Goal: Task Accomplishment & Management: Manage account settings

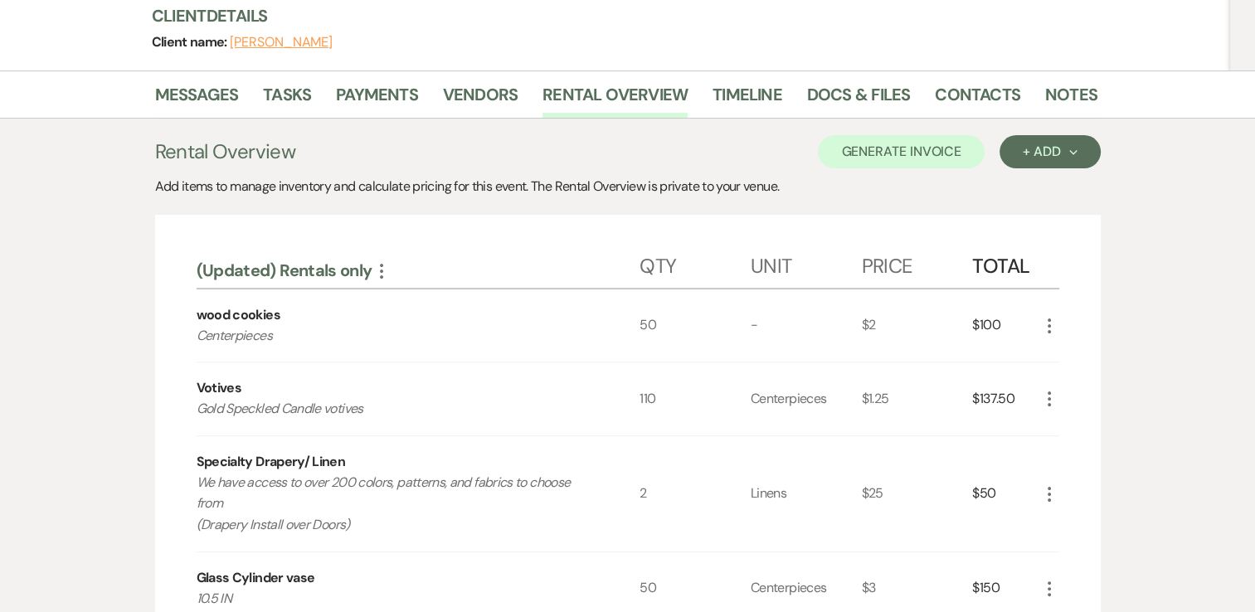
scroll to position [151, 0]
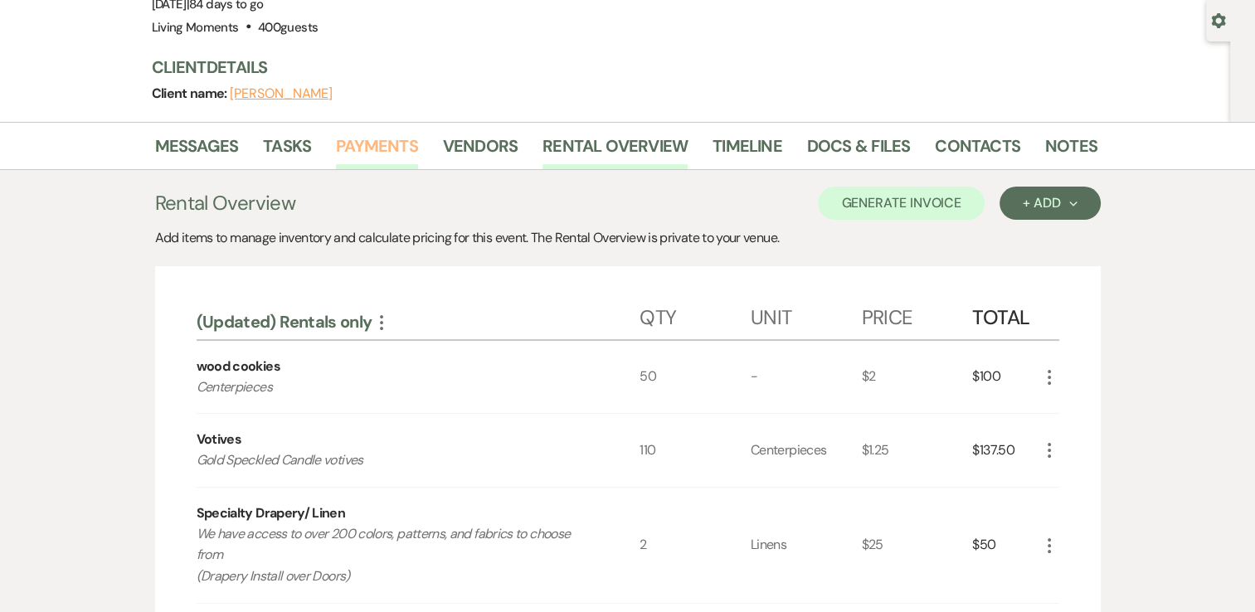
click at [386, 148] on link "Payments" at bounding box center [377, 151] width 82 height 36
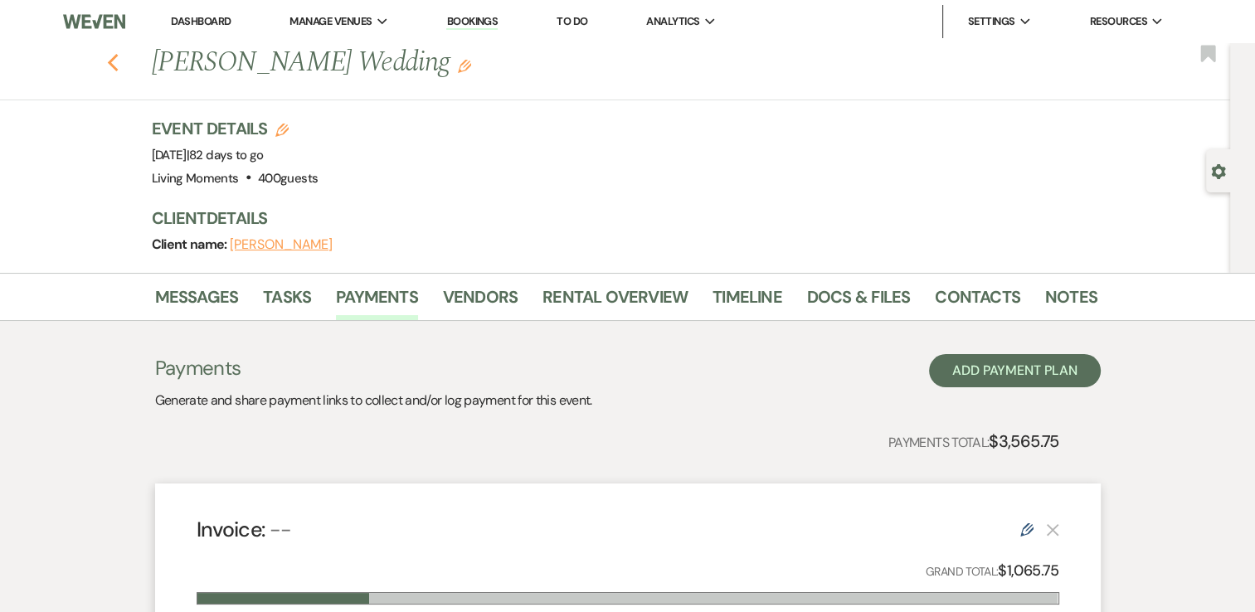
click at [118, 67] on use "button" at bounding box center [112, 63] width 11 height 18
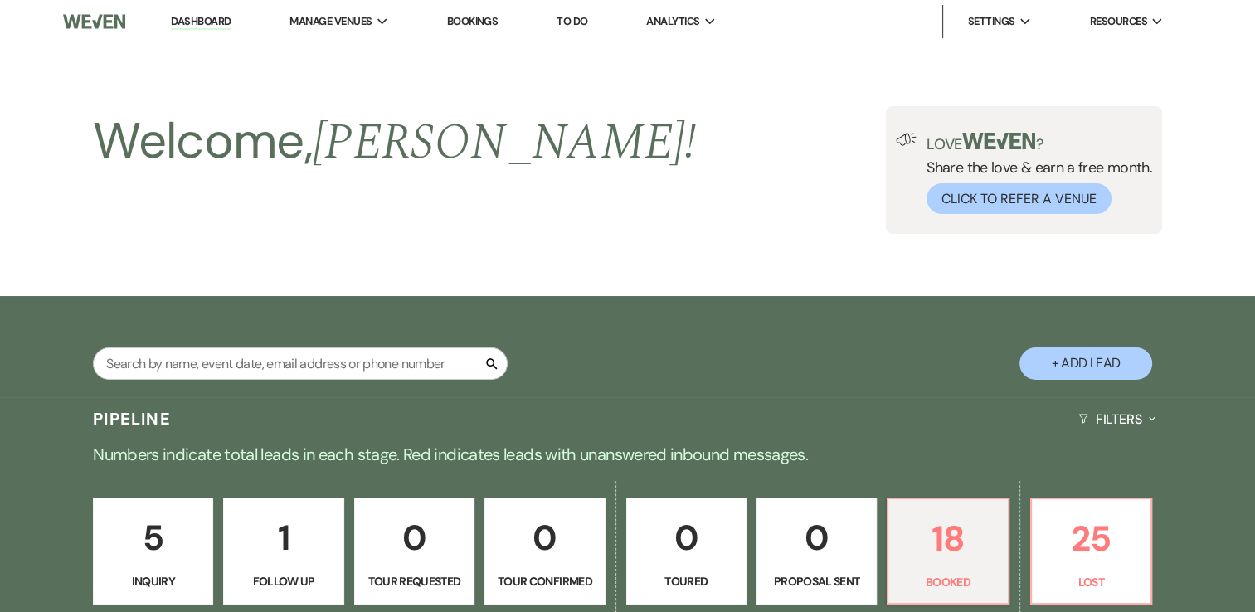
scroll to position [588, 0]
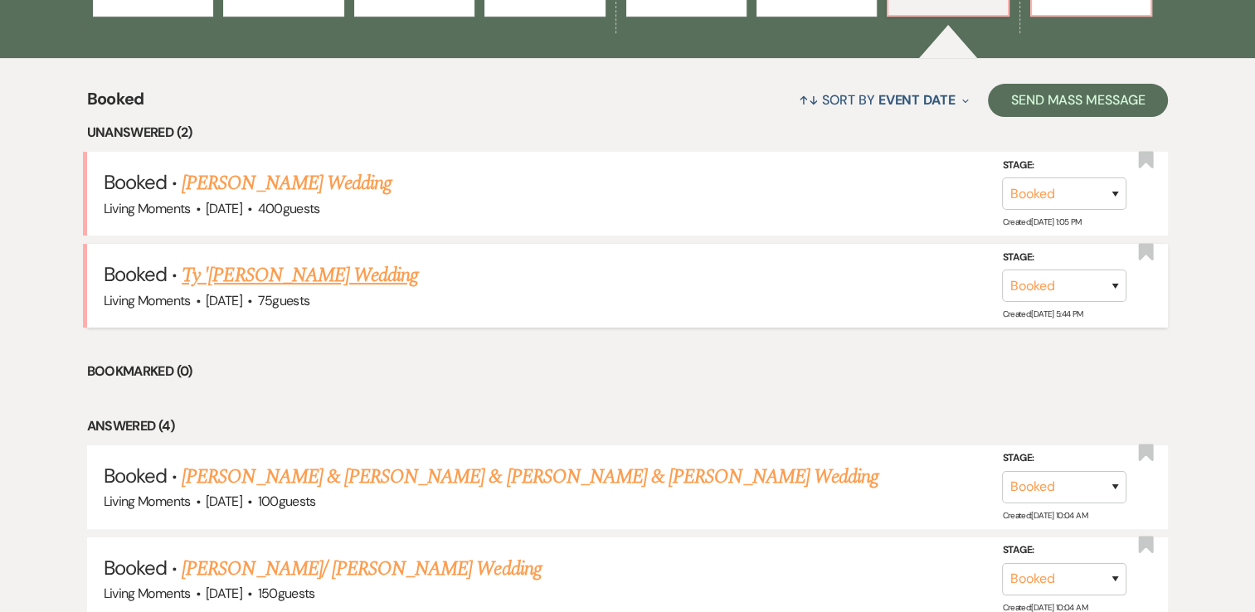
click at [257, 273] on link "Ty '[PERSON_NAME] Wedding" at bounding box center [300, 275] width 236 height 30
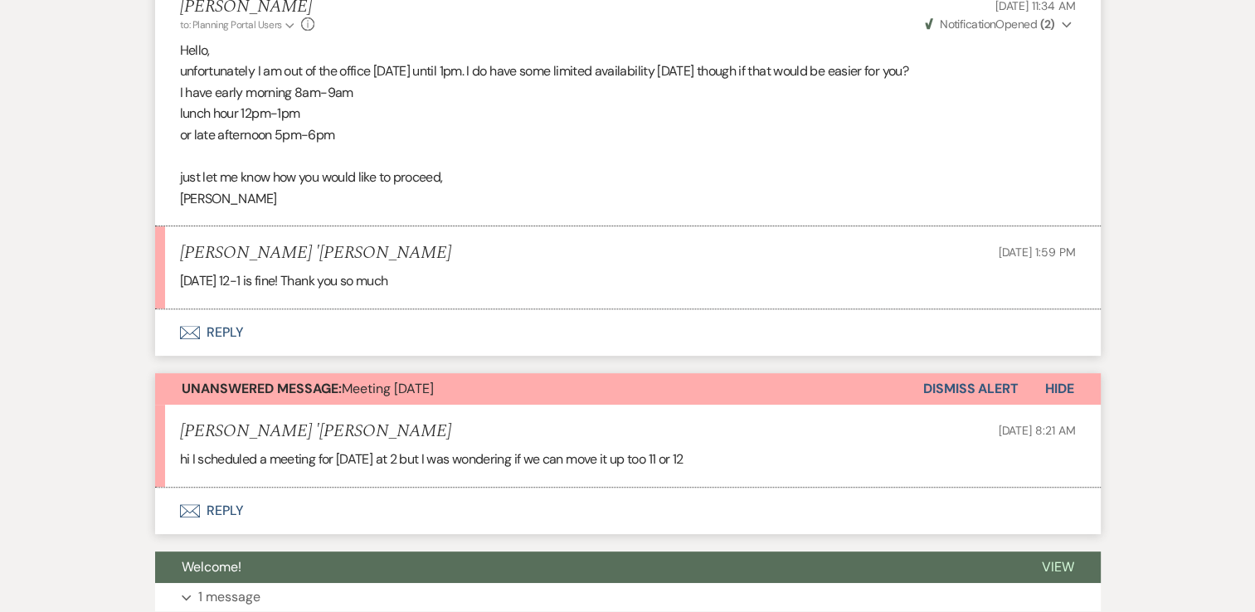
scroll to position [531, 0]
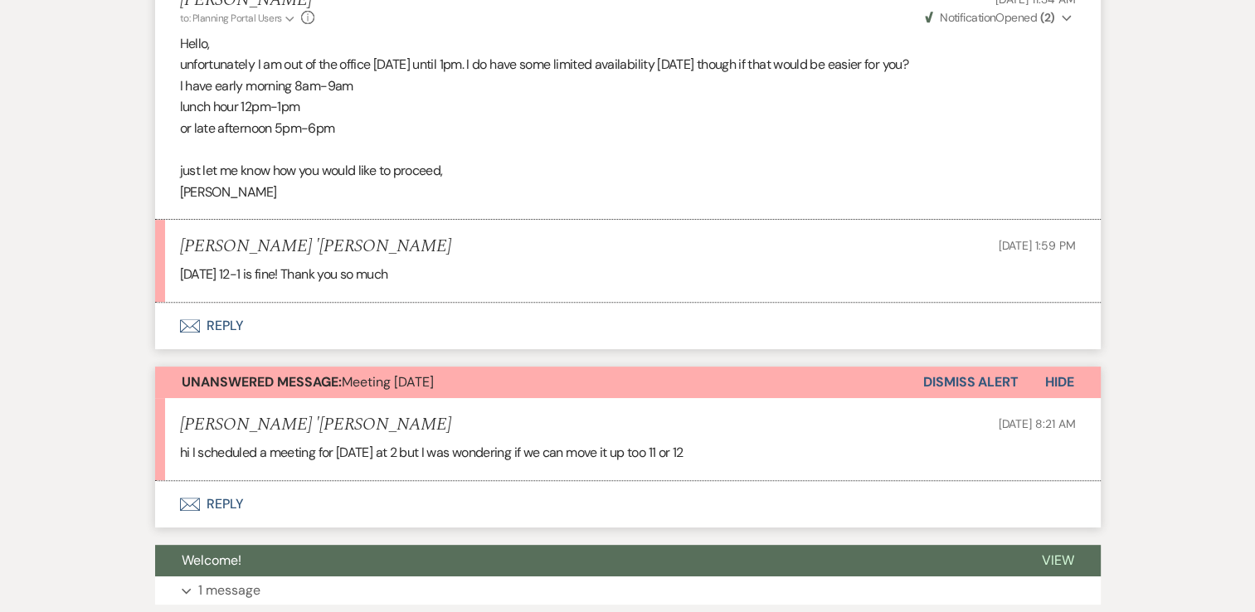
click at [964, 368] on button "Dismiss Alert" at bounding box center [970, 382] width 95 height 32
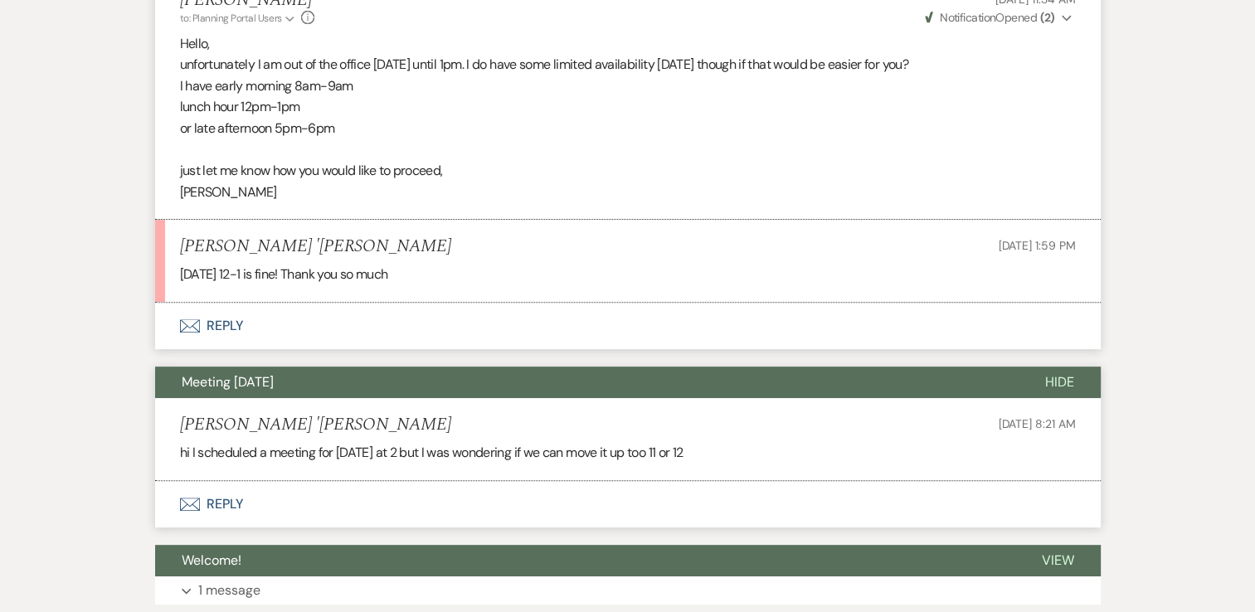
scroll to position [0, 0]
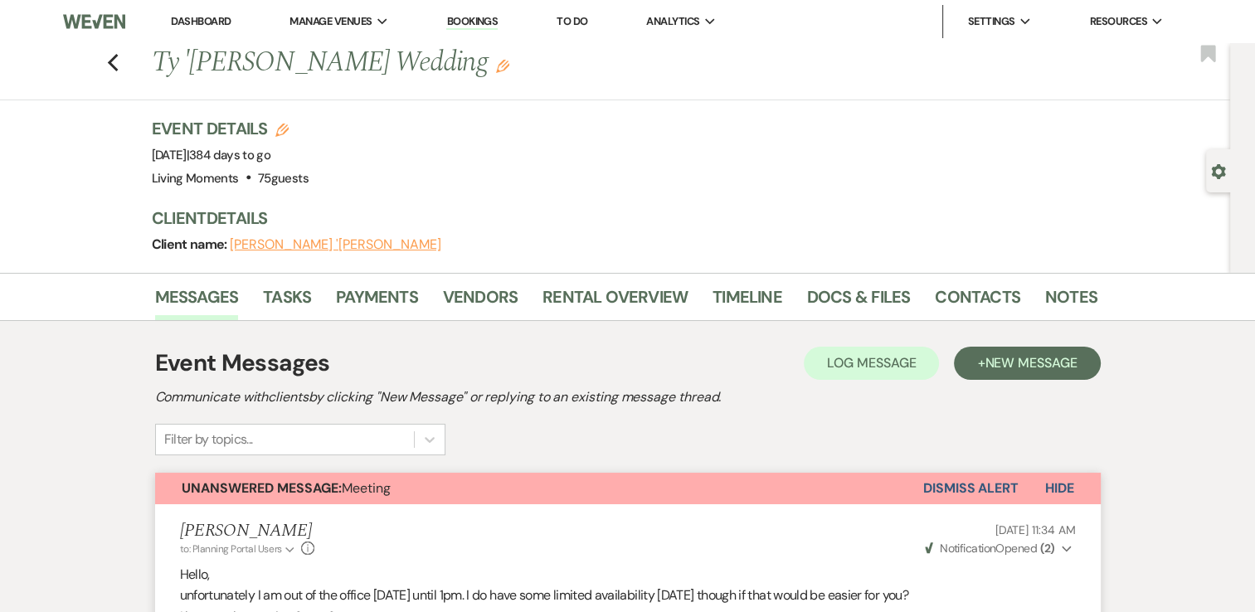
click at [983, 484] on button "Dismiss Alert" at bounding box center [970, 489] width 95 height 32
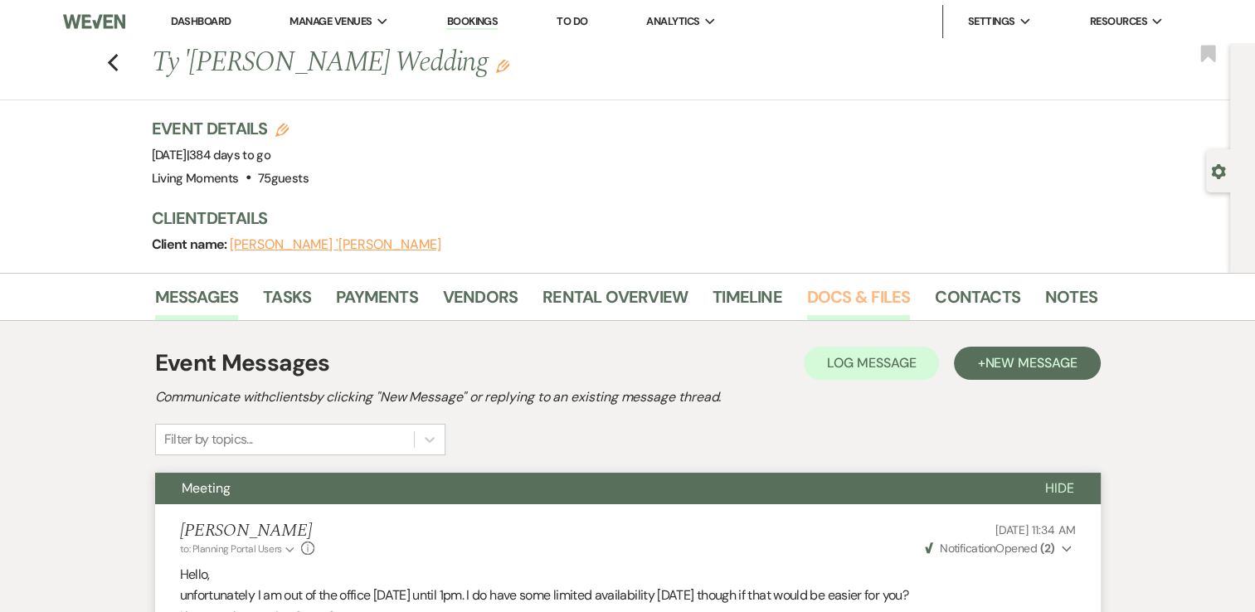
click at [840, 311] on link "Docs & Files" at bounding box center [858, 302] width 103 height 36
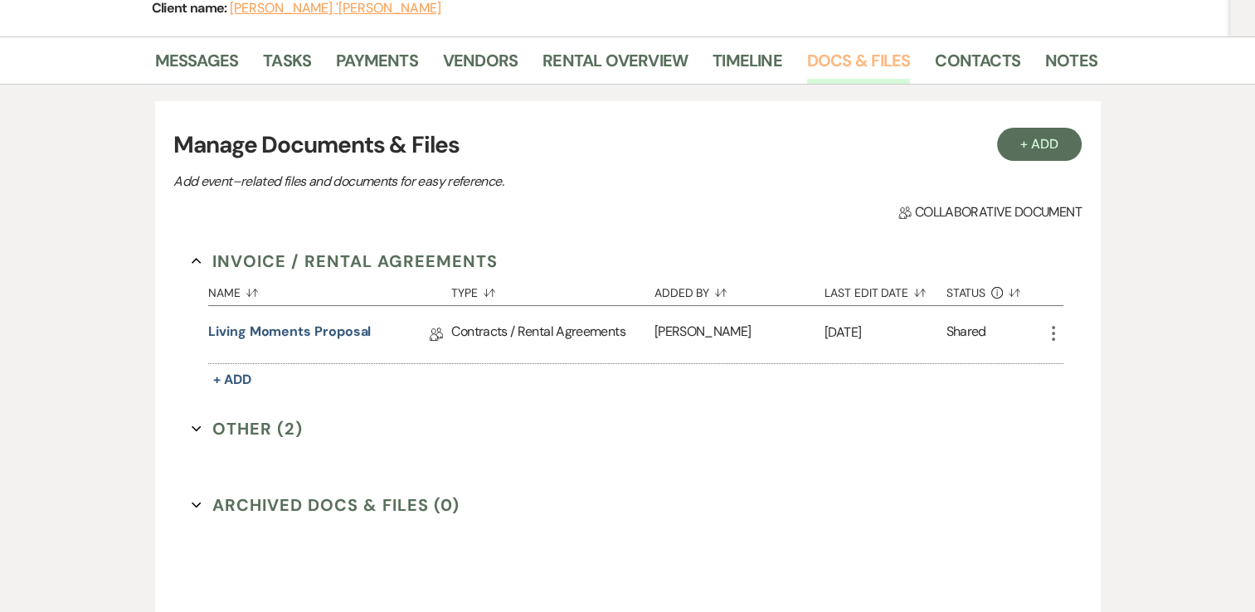
scroll to position [253, 0]
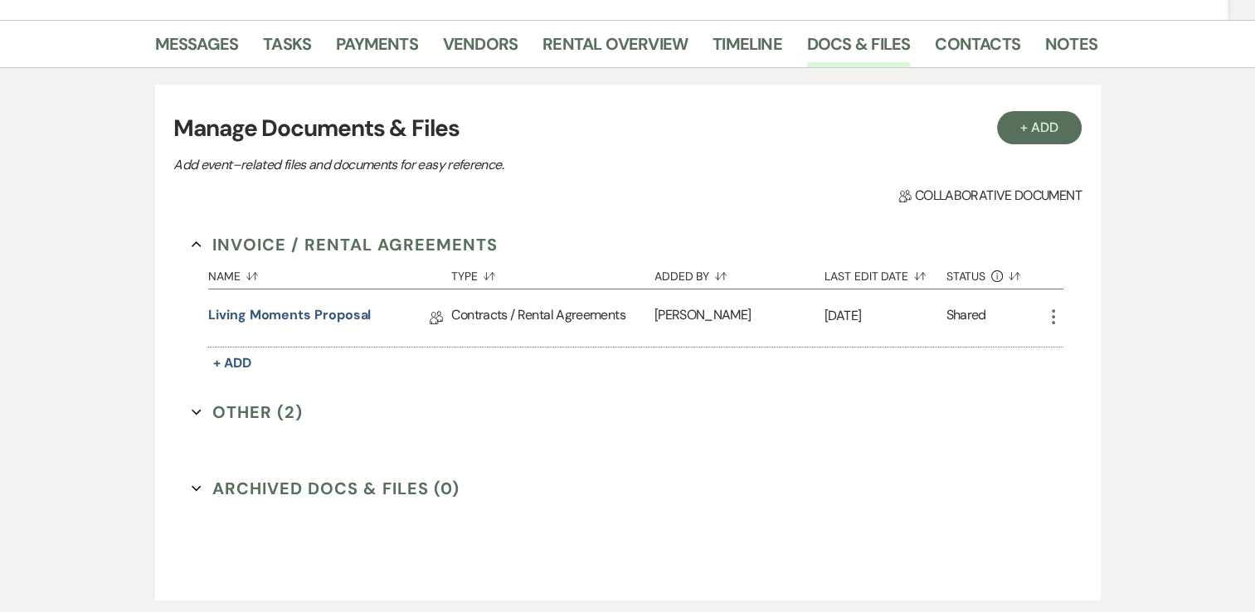
click at [248, 410] on button "Other (2) Expand" at bounding box center [247, 412] width 111 height 25
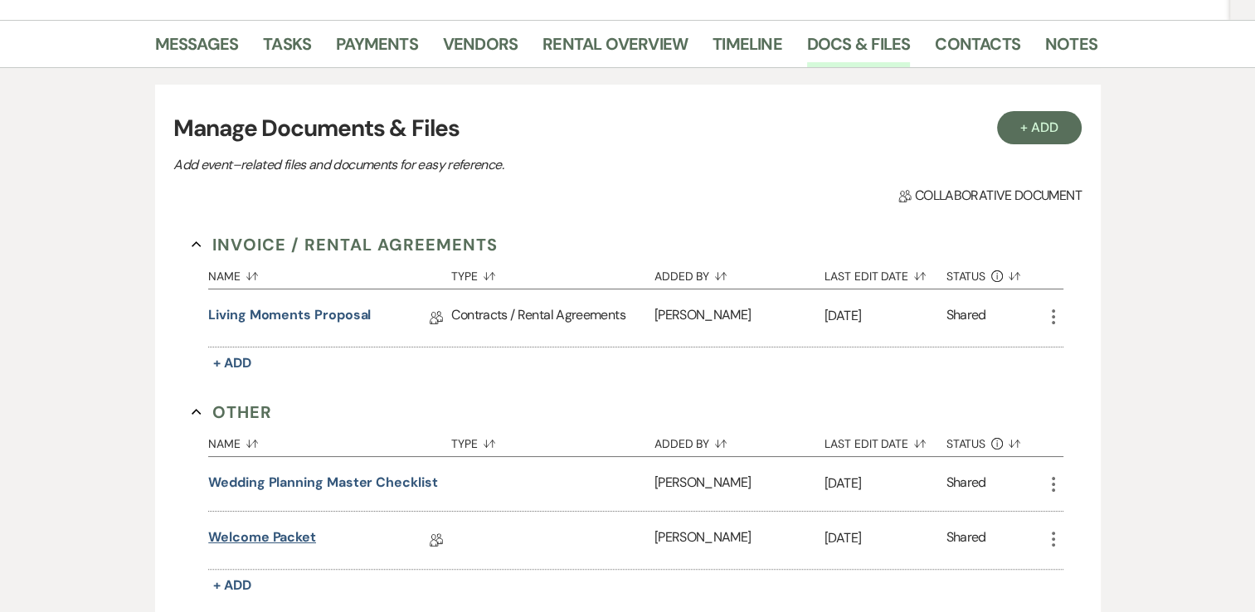
click at [295, 536] on link "Welcome Packet" at bounding box center [262, 540] width 108 height 26
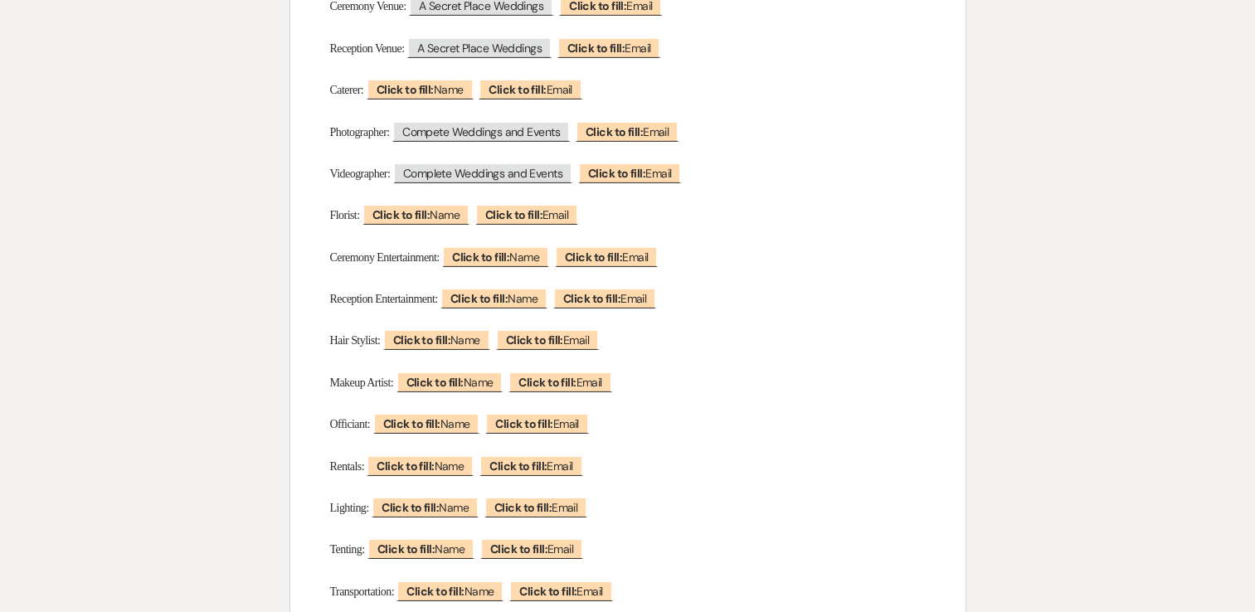
scroll to position [5319, 0]
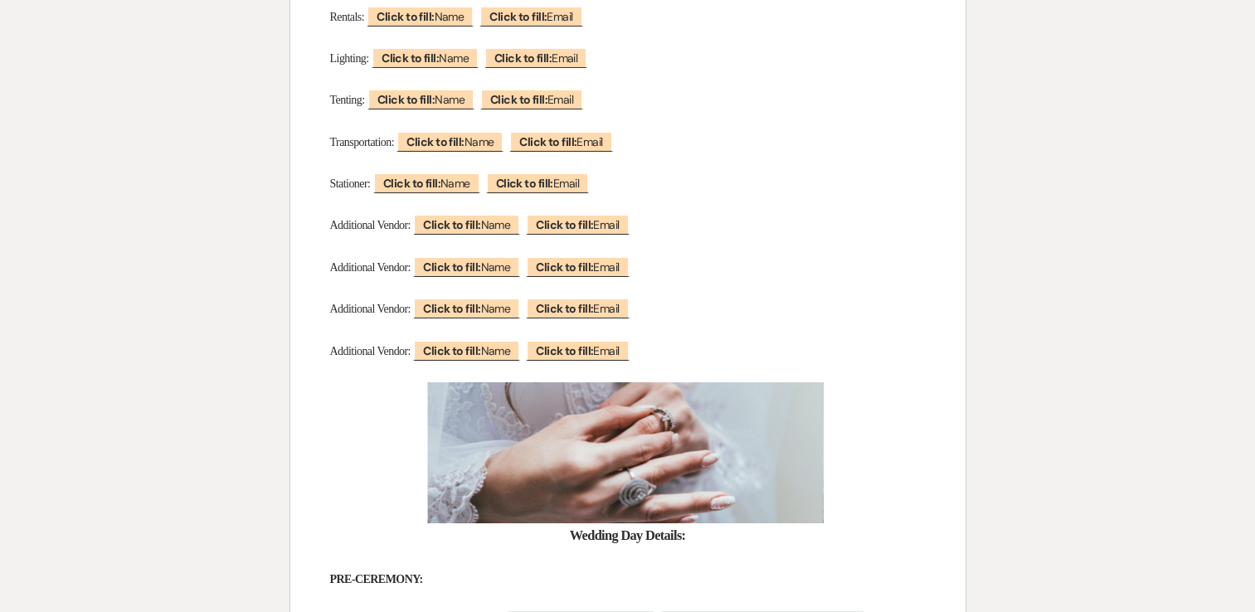
scroll to position [5784, 0]
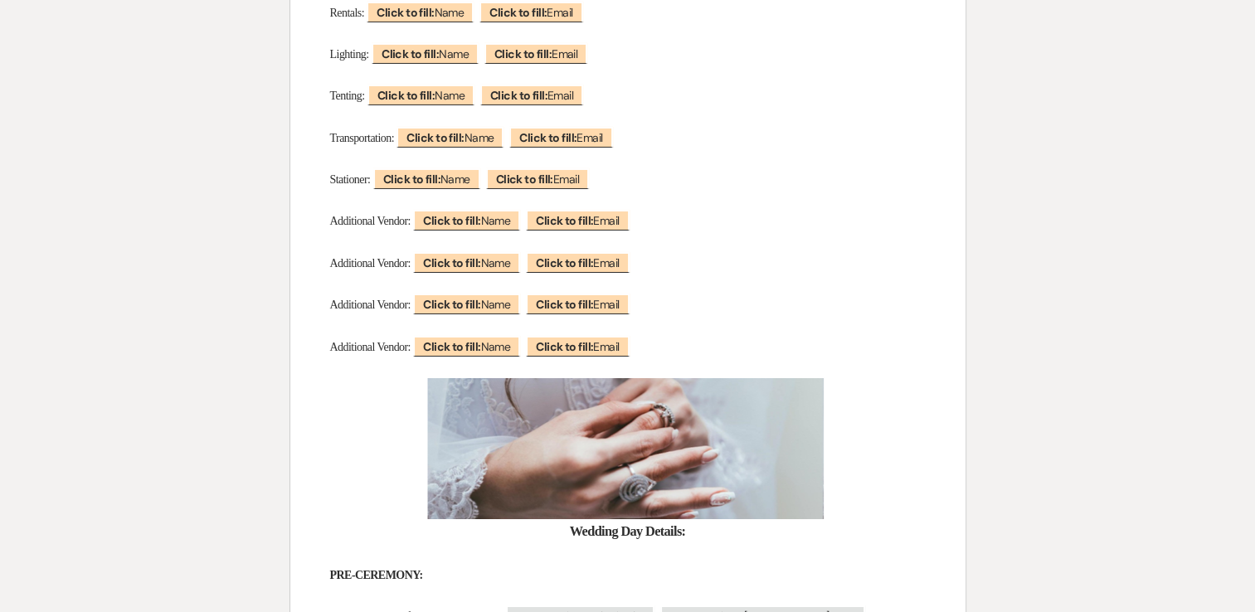
drag, startPoint x: 1266, startPoint y: 386, endPoint x: 1121, endPoint y: 328, distance: 156.6
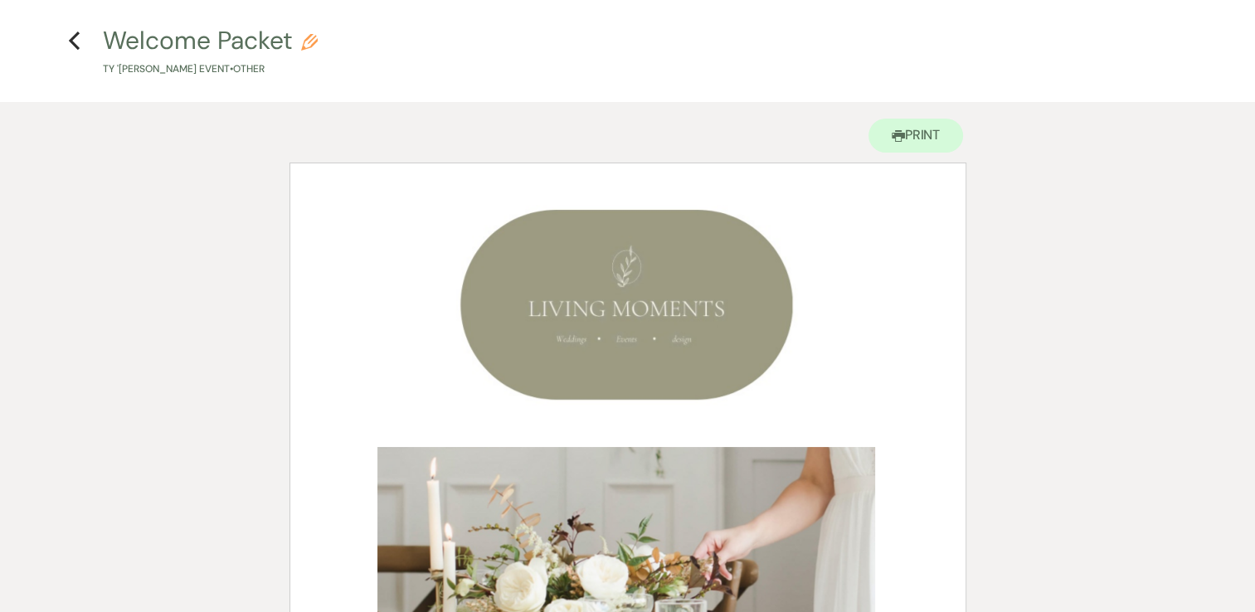
scroll to position [20, 0]
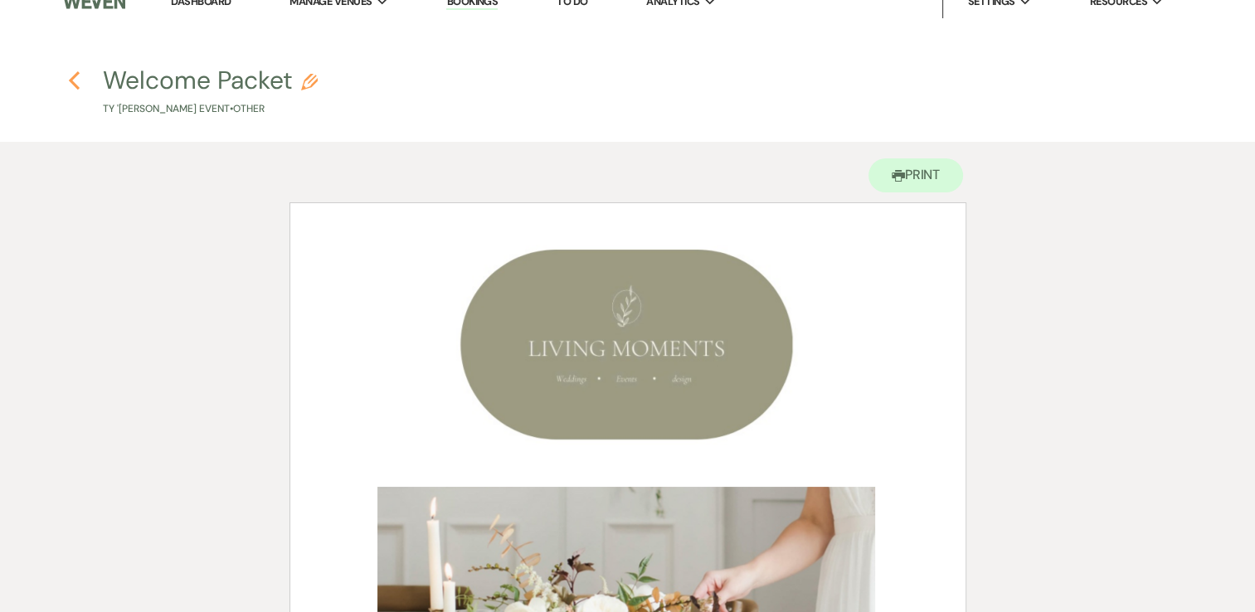
click at [74, 79] on icon "Previous" at bounding box center [74, 80] width 12 height 20
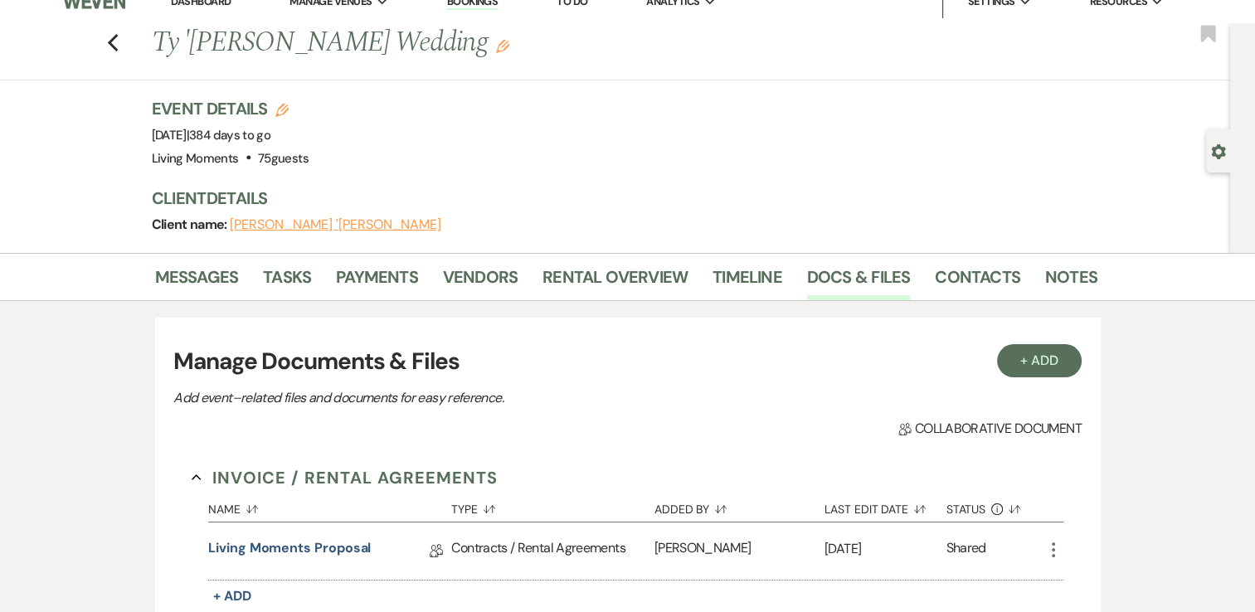
scroll to position [253, 0]
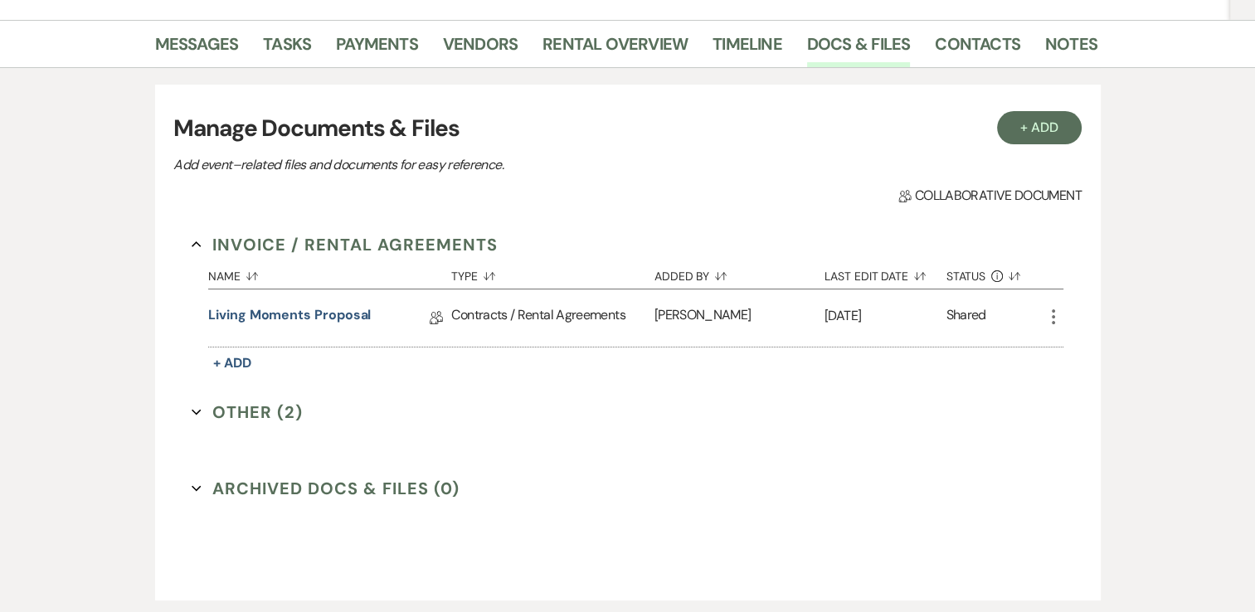
click at [256, 413] on button "Other (2) Expand" at bounding box center [247, 412] width 111 height 25
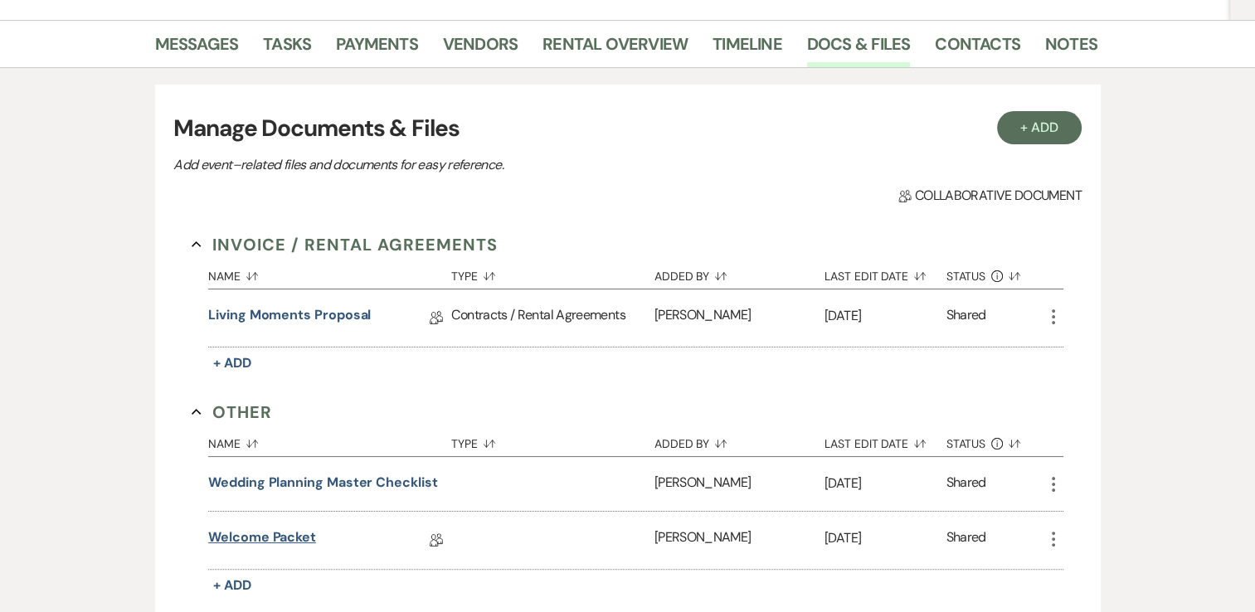
click at [288, 536] on link "Welcome Packet" at bounding box center [262, 540] width 108 height 26
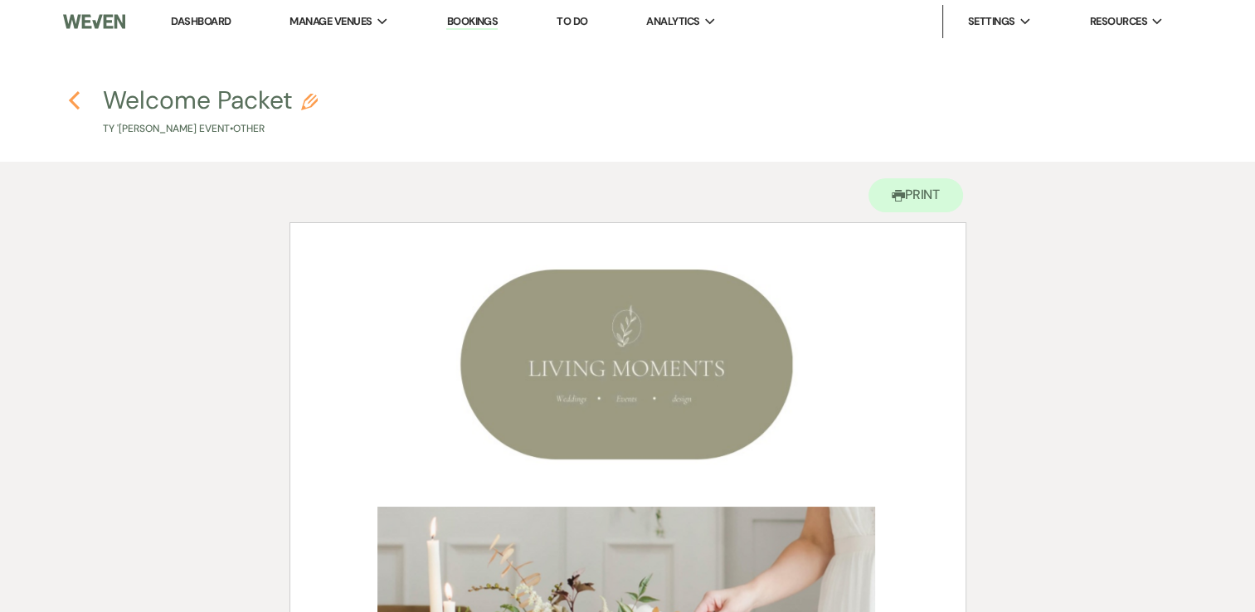
click at [77, 104] on icon "Previous" at bounding box center [74, 100] width 12 height 20
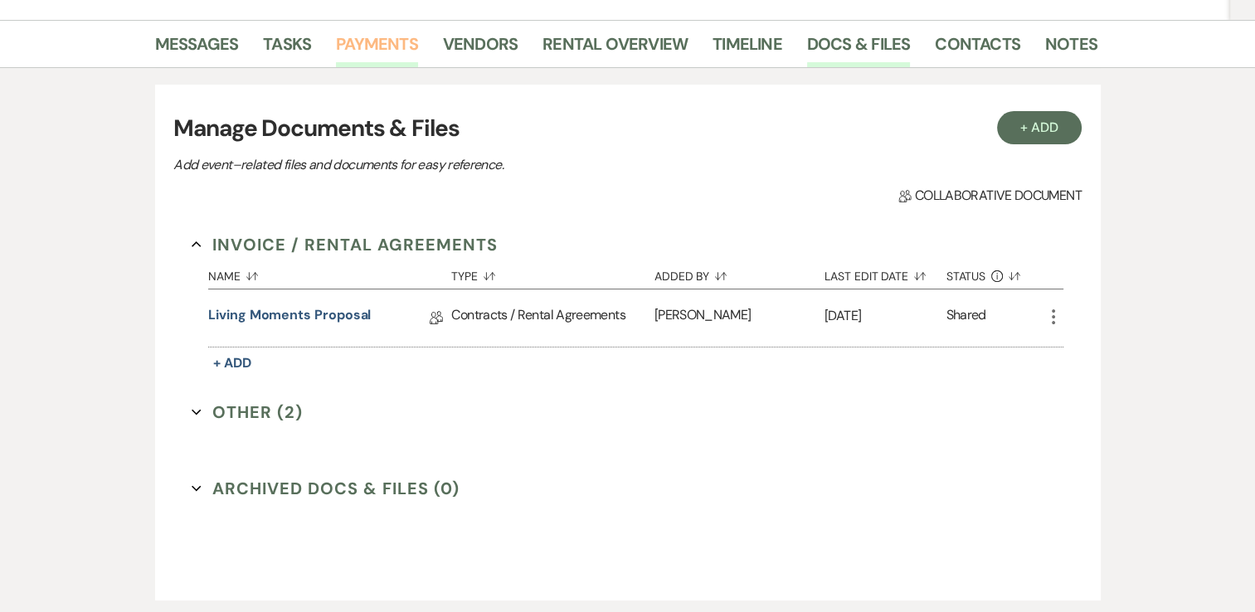
click at [380, 37] on link "Payments" at bounding box center [377, 49] width 82 height 36
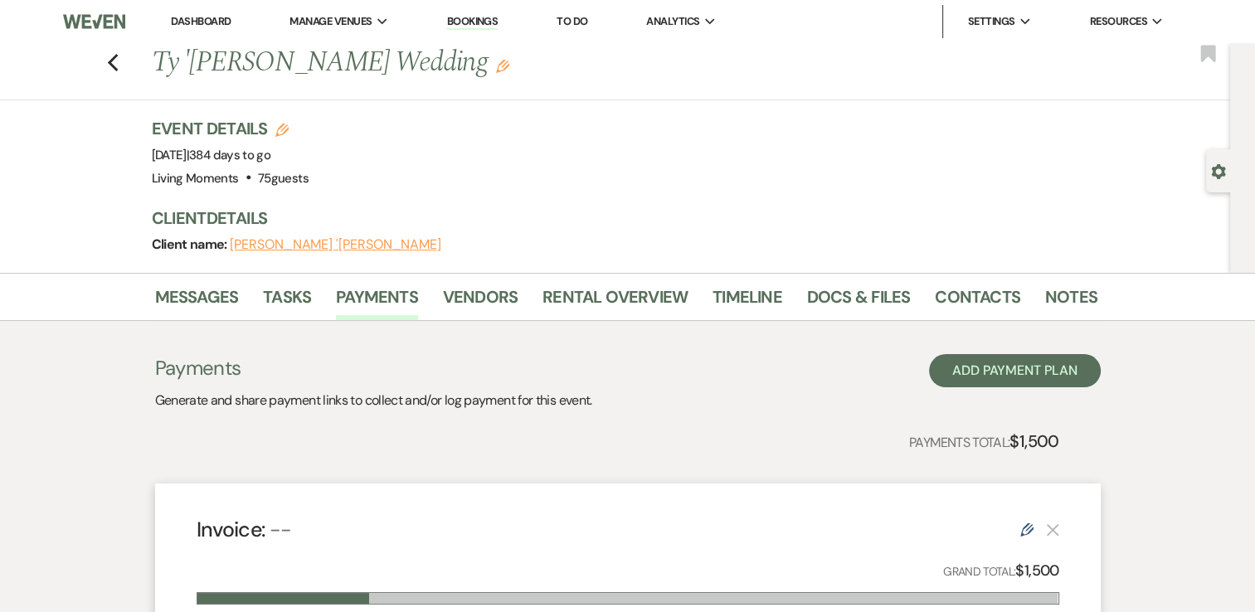
click at [453, 159] on div "Event Details Edit Event Date: [DATE] | 384 days to go Venue: Living Moments . …" at bounding box center [616, 153] width 929 height 73
click at [731, 300] on link "Timeline" at bounding box center [747, 302] width 70 height 36
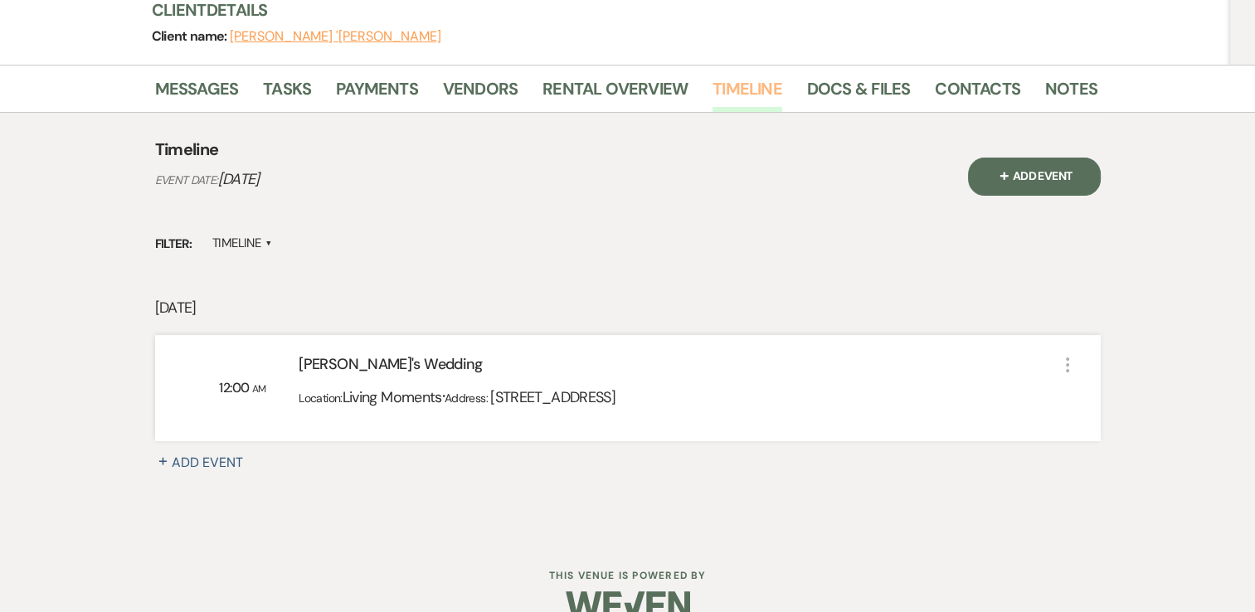
scroll to position [214, 0]
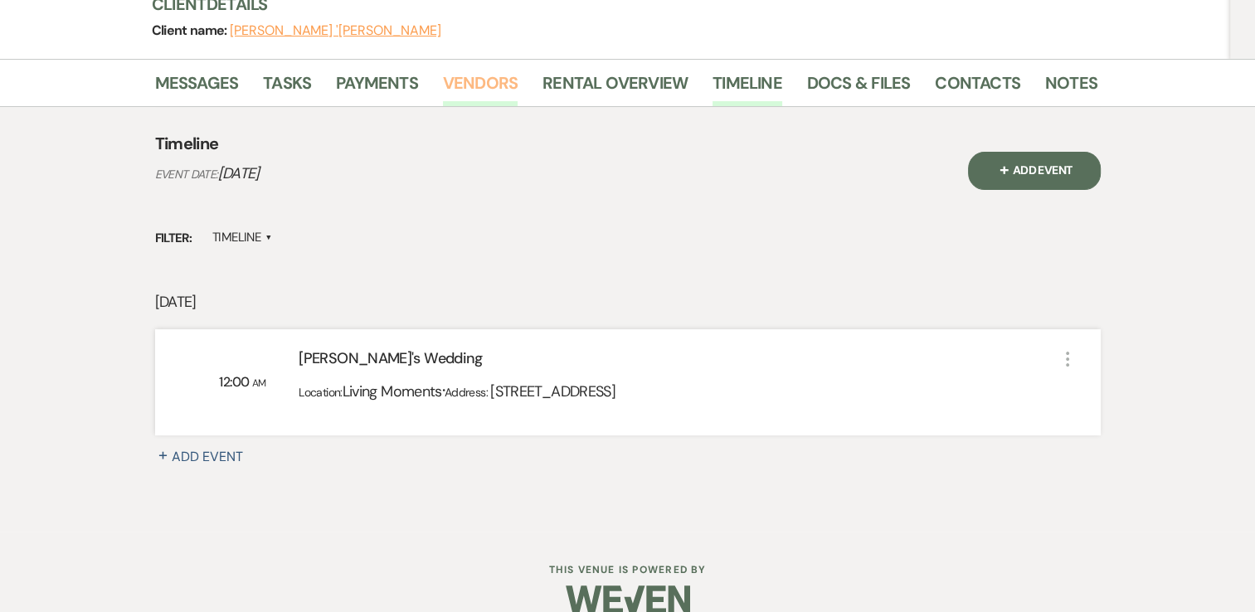
click at [465, 87] on link "Vendors" at bounding box center [480, 88] width 75 height 36
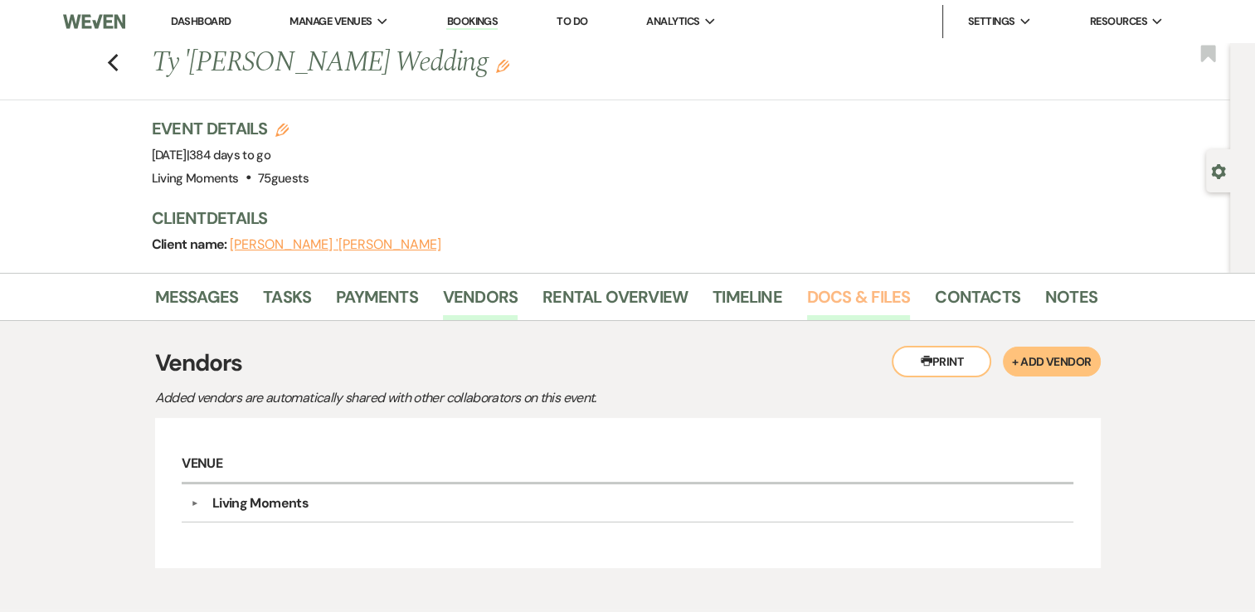
click at [854, 300] on link "Docs & Files" at bounding box center [858, 302] width 103 height 36
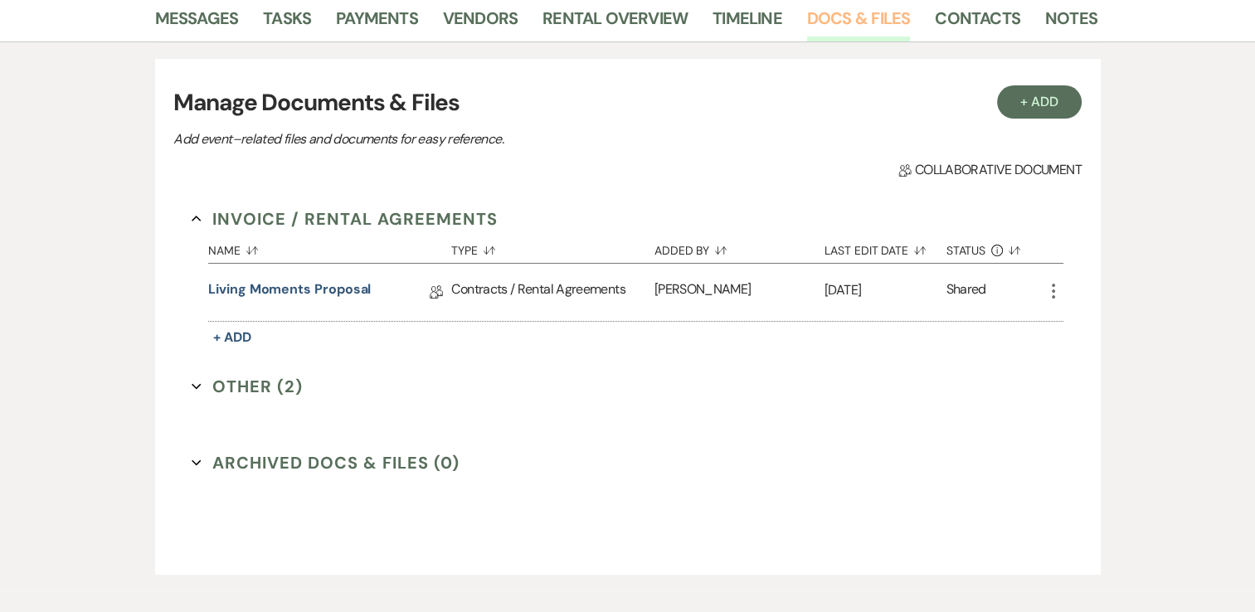
scroll to position [284, 0]
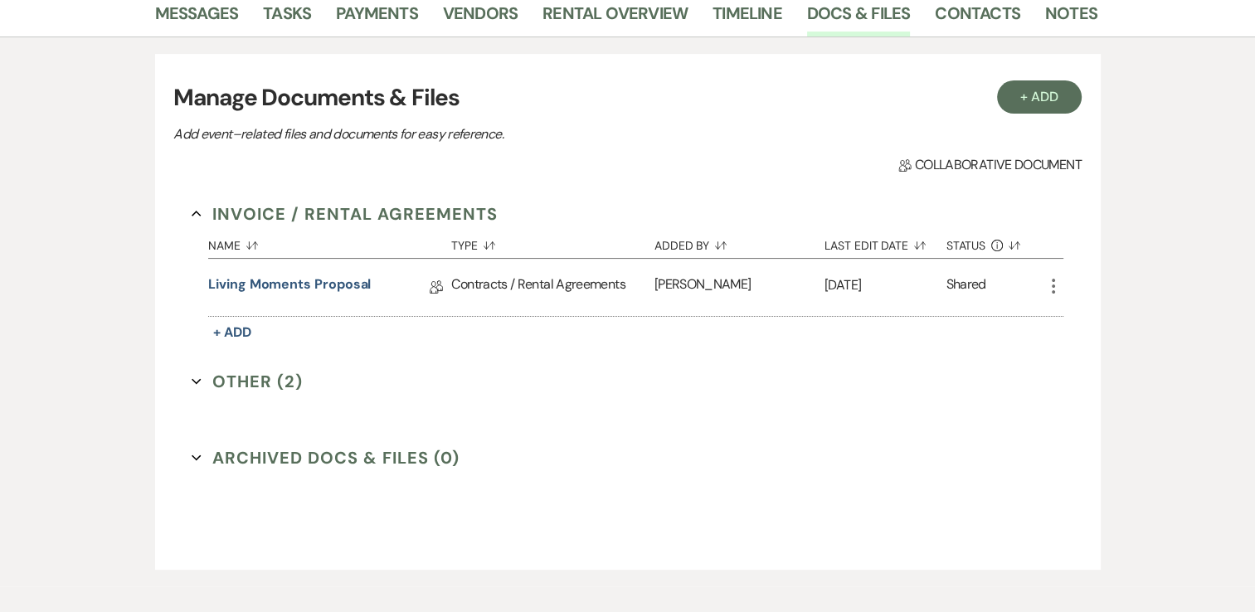
click at [272, 376] on button "Other (2) Expand" at bounding box center [247, 381] width 111 height 25
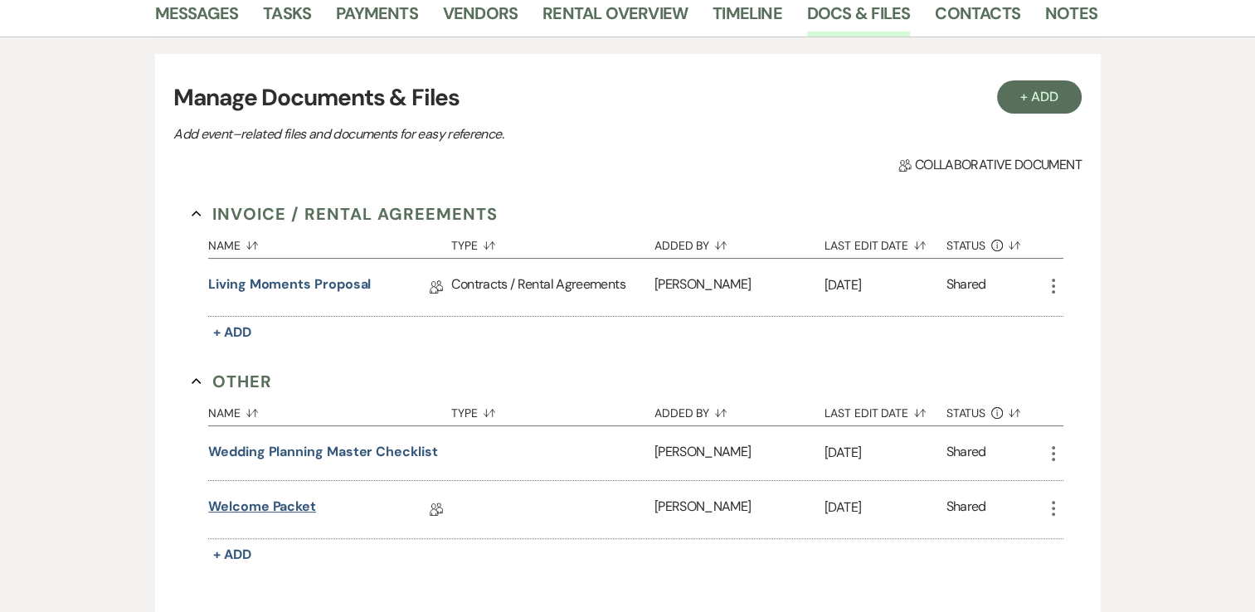
click at [265, 506] on link "Welcome Packet" at bounding box center [262, 510] width 108 height 26
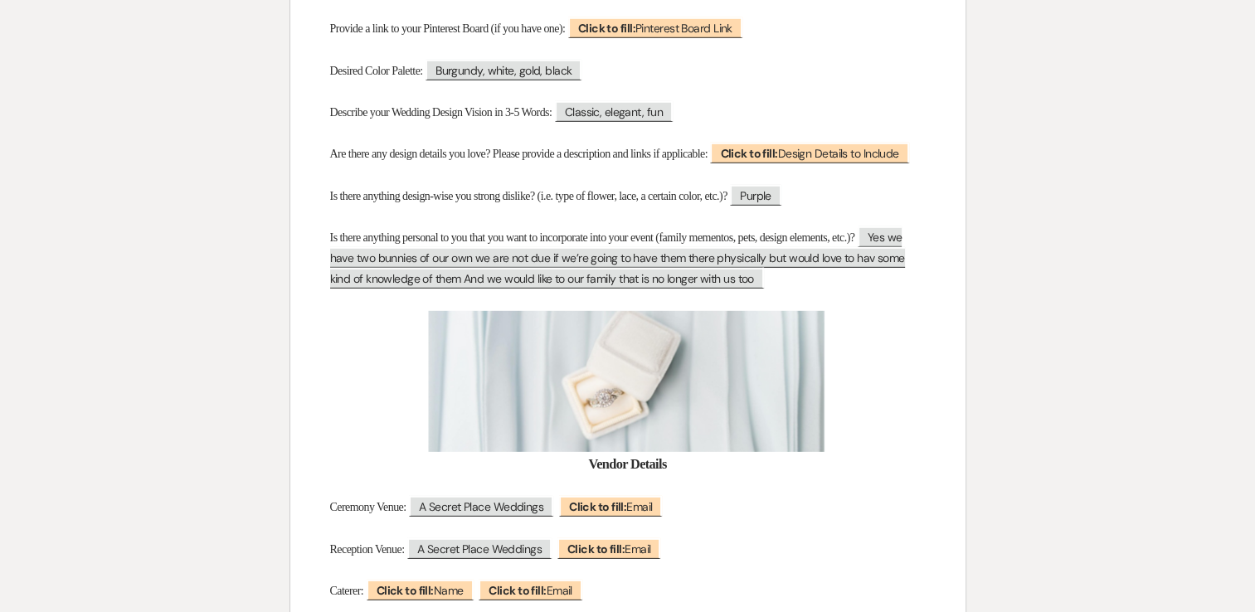
scroll to position [4839, 0]
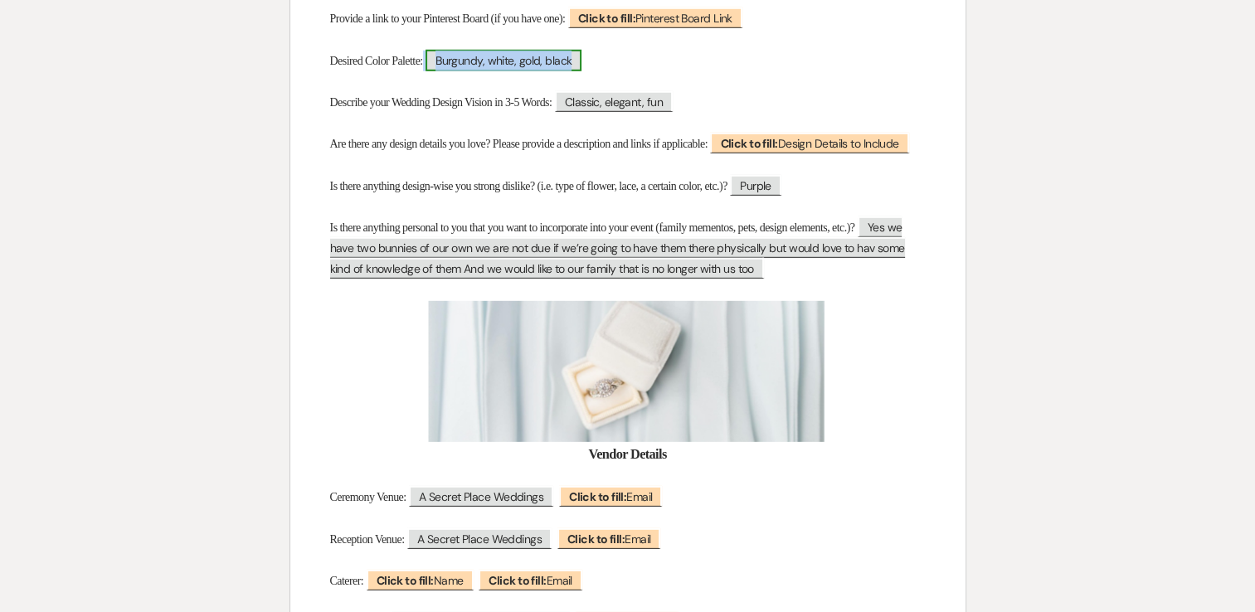
click at [574, 71] on span "Burgundy, white, gold, black" at bounding box center [503, 61] width 156 height 22
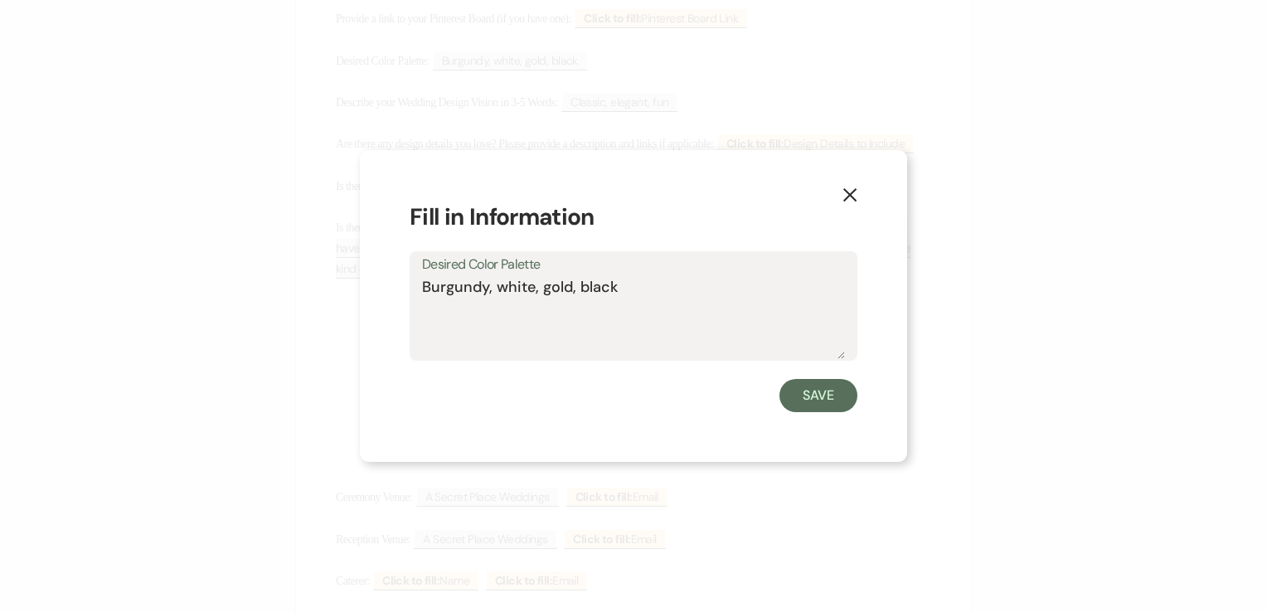
click at [650, 290] on textarea "Burgundy, white, gold, black" at bounding box center [633, 317] width 423 height 83
type textarea "Burgundy, white, gold, Green"
click at [800, 396] on button "Save" at bounding box center [818, 395] width 78 height 33
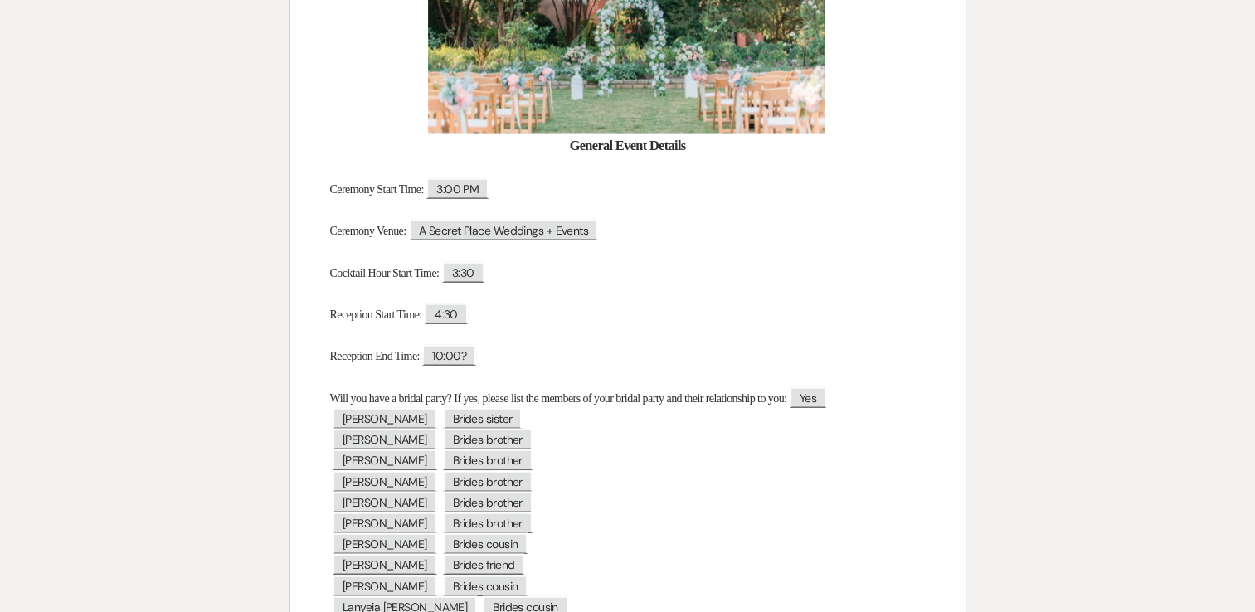
scroll to position [3687, 0]
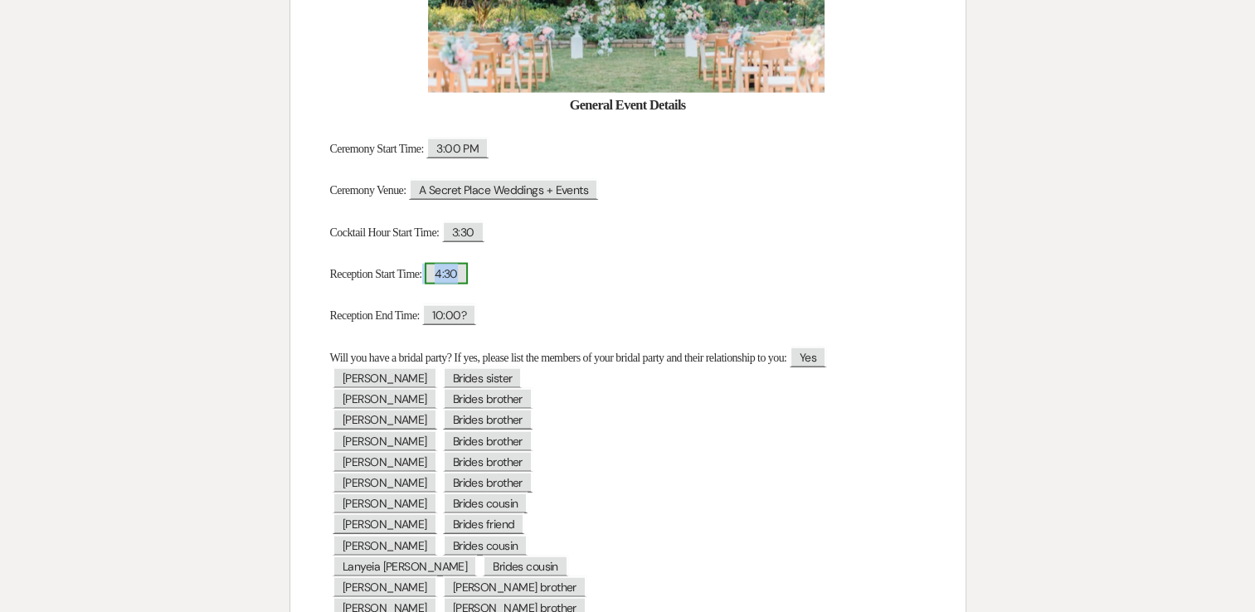
click at [468, 284] on span "4:30" at bounding box center [446, 274] width 43 height 22
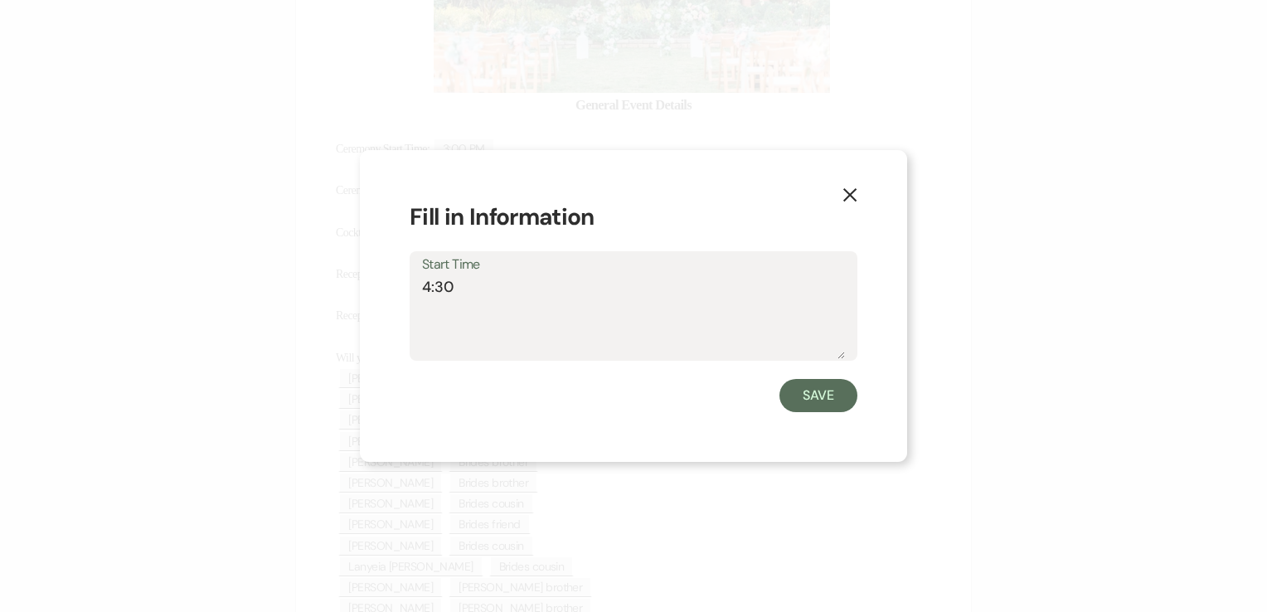
click at [464, 288] on textarea "4:30" at bounding box center [633, 317] width 423 height 83
type textarea "4"
type textarea "5pm"
click at [833, 396] on button "Save" at bounding box center [818, 395] width 78 height 33
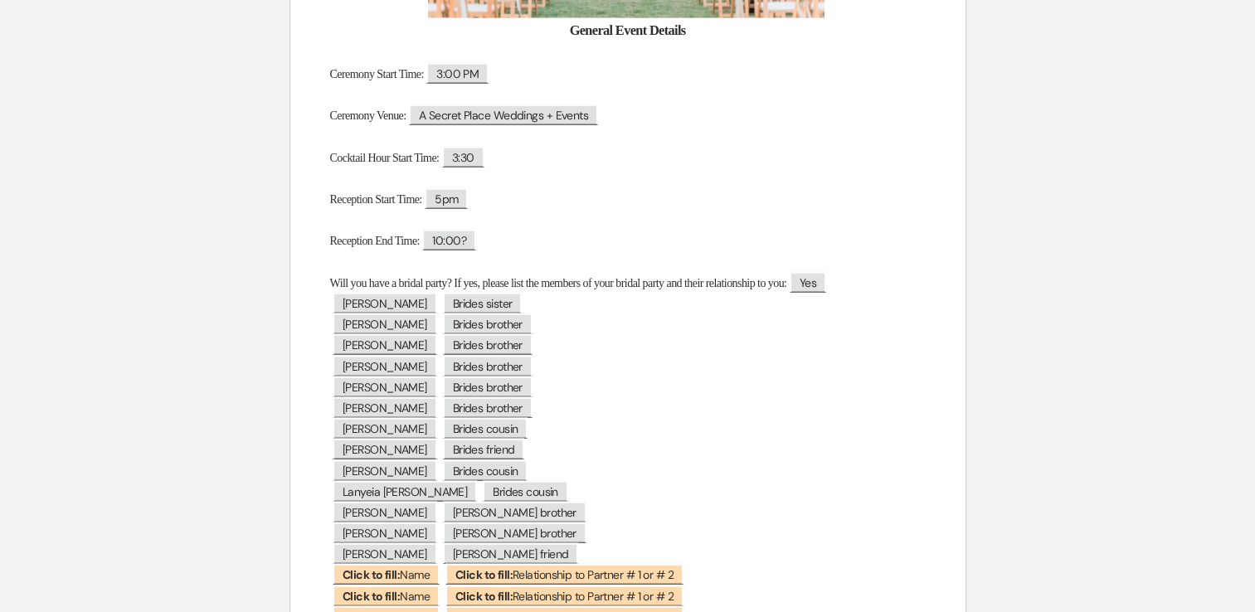
scroll to position [3894, 0]
